Goal: Register for event/course

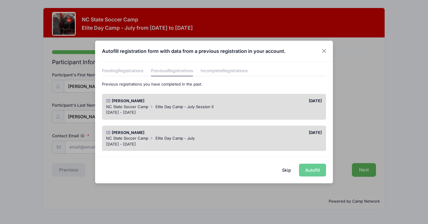
scroll to position [21, 0]
click at [240, 108] on div "NC State Soccer Camp Elite Day Camp - July Session II" at bounding box center [214, 106] width 216 height 6
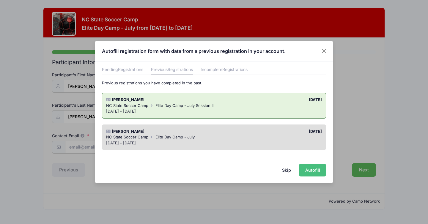
click at [307, 169] on button "Autofill" at bounding box center [312, 170] width 27 height 13
type input "[EMAIL_ADDRESS][DOMAIN_NAME]"
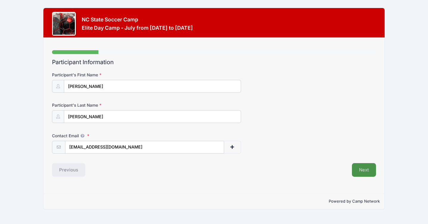
click at [363, 172] on button "Next" at bounding box center [364, 170] width 24 height 14
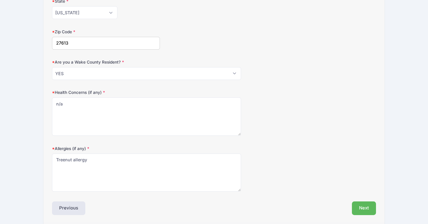
scroll to position [187, 0]
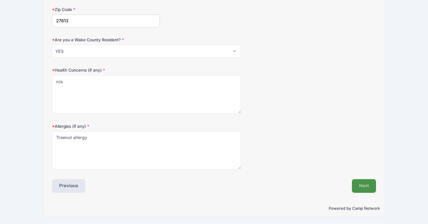
click at [363, 187] on button "Next" at bounding box center [364, 186] width 24 height 14
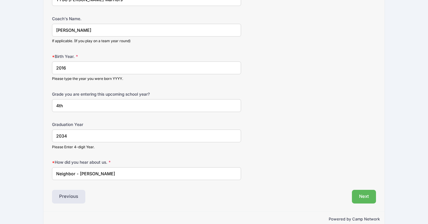
scroll to position [432, 0]
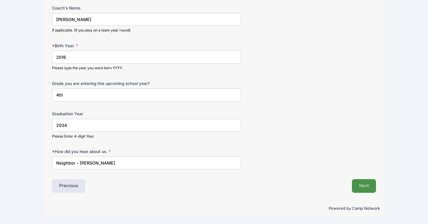
click at [370, 188] on button "Next" at bounding box center [364, 186] width 24 height 14
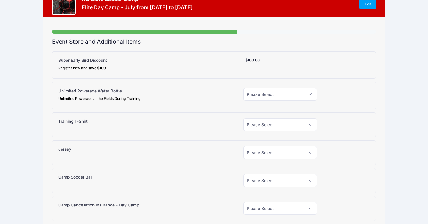
scroll to position [25, 0]
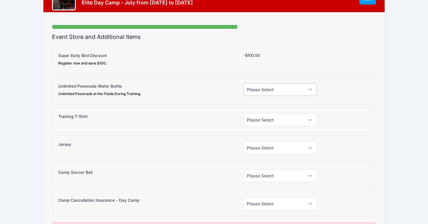
click at [309, 88] on select "Please Select Yes (+$15.00) No" at bounding box center [280, 89] width 74 height 13
select select "1"
click at [243, 83] on select "Please Select Yes (+$15.00) No" at bounding box center [280, 89] width 74 height 13
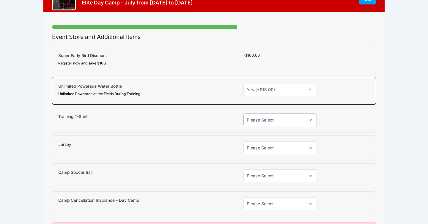
click at [312, 121] on select "Please Select Yes (+$20.00) No" at bounding box center [280, 119] width 74 height 13
click at [284, 147] on select "Please Select Yes (+$30.00) No" at bounding box center [280, 147] width 74 height 13
click at [283, 121] on select "Please Select Yes (+$20.00) No" at bounding box center [280, 119] width 74 height 13
click at [279, 148] on select "Please Select Yes (+$30.00) No" at bounding box center [280, 147] width 74 height 13
select select "1"
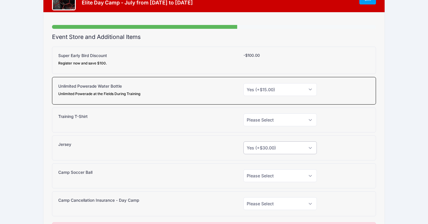
click at [243, 141] on select "Please Select Yes (+$30.00) No" at bounding box center [280, 147] width 74 height 13
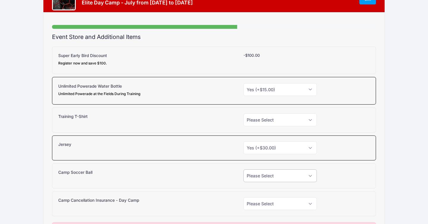
click at [276, 177] on select "Please Select Yes (+$38.00) No" at bounding box center [280, 175] width 74 height 13
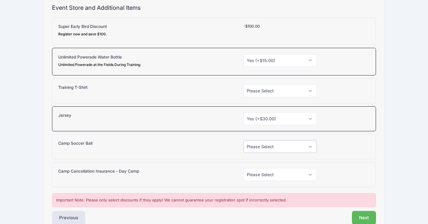
scroll to position [86, 0]
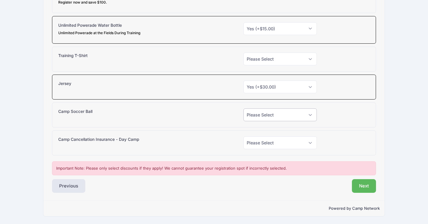
click at [278, 117] on select "Please Select Yes (+$38.00) No" at bounding box center [280, 114] width 74 height 13
select select "0"
click at [243, 108] on select "Please Select Yes (+$38.00) No" at bounding box center [280, 114] width 74 height 13
click at [264, 143] on select "Please Select Yes (+$95.00) No" at bounding box center [280, 142] width 74 height 13
select select "0"
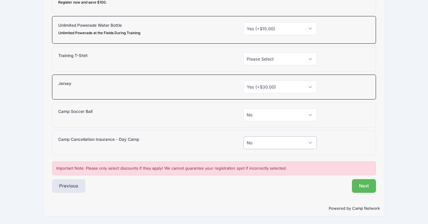
click at [243, 136] on select "Please Select Yes (+$95.00) No" at bounding box center [280, 142] width 74 height 13
click at [272, 59] on select "Please Select Yes (+$20.00) No" at bounding box center [280, 59] width 74 height 13
select select "0"
click at [243, 53] on select "Please Select Yes (+$20.00) No" at bounding box center [280, 59] width 74 height 13
click at [408, 13] on div "NC State Soccer Camp Elite Day Camp - July from [DATE] to [DATE] Exit Step 4 /7…" at bounding box center [214, 69] width 410 height 310
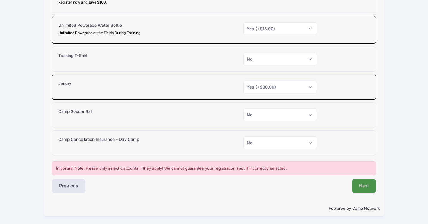
click at [365, 185] on button "Next" at bounding box center [364, 186] width 24 height 14
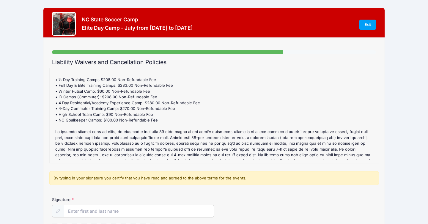
scroll to position [52, 0]
click at [145, 213] on input "Signature" at bounding box center [138, 211] width 149 height 13
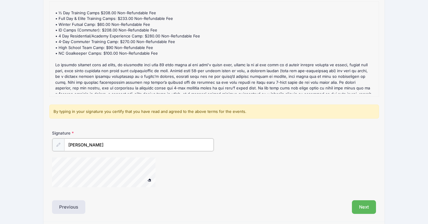
scroll to position [72, 0]
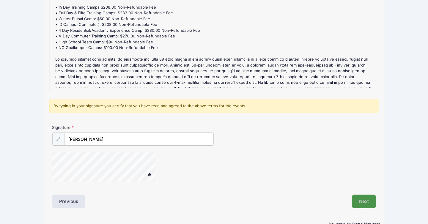
type input "[PERSON_NAME]"
click at [367, 200] on button "Next" at bounding box center [364, 201] width 24 height 14
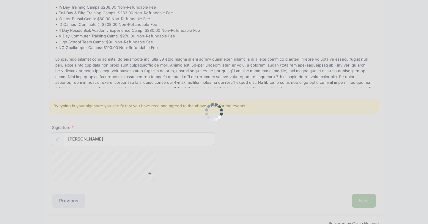
scroll to position [0, 0]
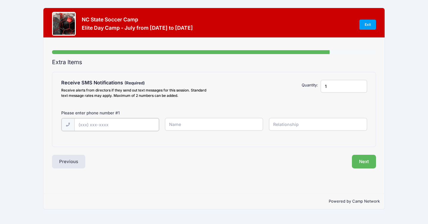
click at [121, 123] on input "text" at bounding box center [116, 124] width 85 height 13
type input "[PHONE_NUMBER]"
type input "[PERSON_NAME]"
type input "dad"
click at [363, 161] on button "Next" at bounding box center [364, 161] width 24 height 14
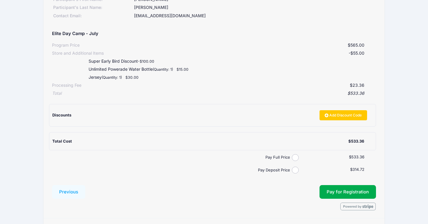
scroll to position [88, 0]
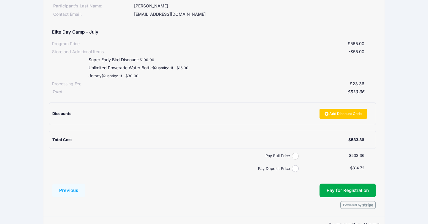
click at [294, 155] on input "Pay Full Price" at bounding box center [295, 156] width 7 height 7
radio input "true"
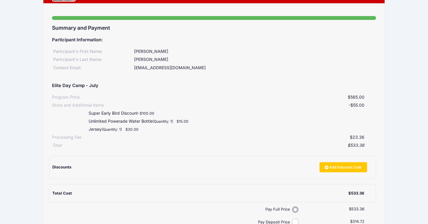
scroll to position [32, 0]
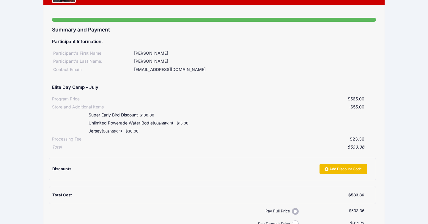
click at [324, 169] on icon at bounding box center [326, 169] width 5 height 0
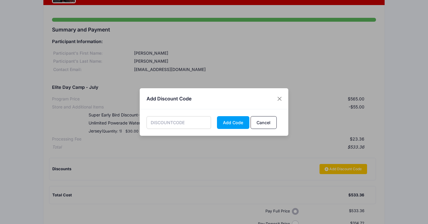
click at [171, 122] on input "text" at bounding box center [178, 122] width 65 height 13
click at [232, 123] on button "Add Code" at bounding box center [233, 122] width 32 height 13
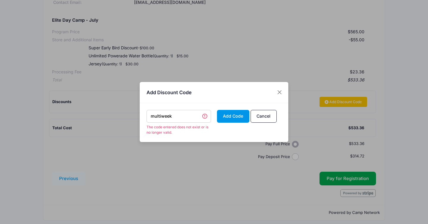
scroll to position [103, 0]
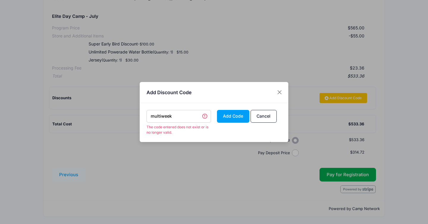
click at [182, 115] on input "multiweek" at bounding box center [178, 116] width 65 height 13
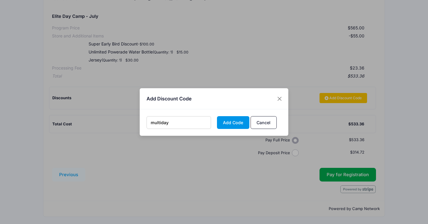
click at [233, 126] on button "Add Code" at bounding box center [233, 122] width 32 height 13
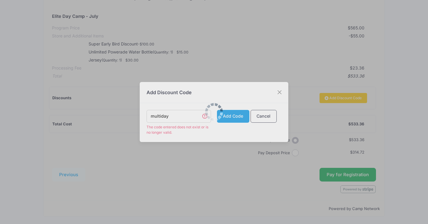
scroll to position [104, 0]
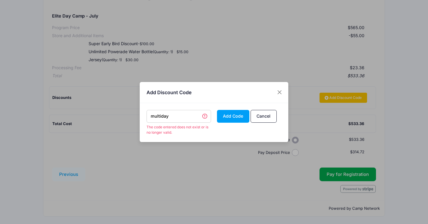
click at [187, 116] on input "multiday" at bounding box center [178, 116] width 65 height 13
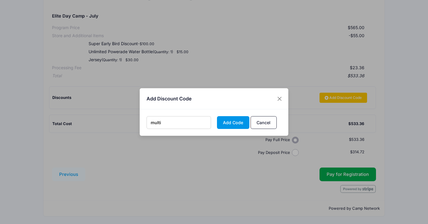
type input "multi"
click at [235, 127] on button "Add Code" at bounding box center [233, 122] width 32 height 13
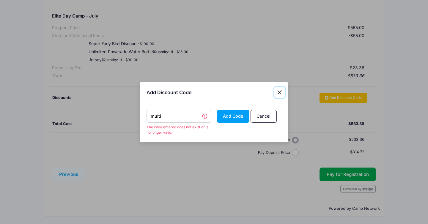
click at [282, 91] on button "Close" at bounding box center [279, 92] width 11 height 11
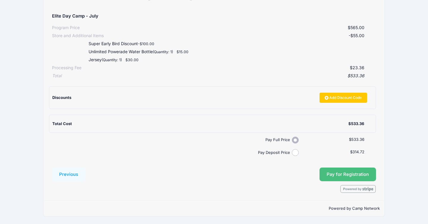
click at [343, 175] on button "Pay for Registration" at bounding box center [347, 174] width 56 height 14
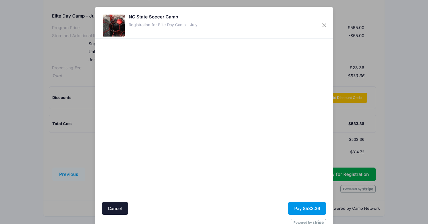
click at [309, 211] on button "Pay $533.36" at bounding box center [307, 208] width 38 height 13
